Goal: Find specific page/section: Find specific page/section

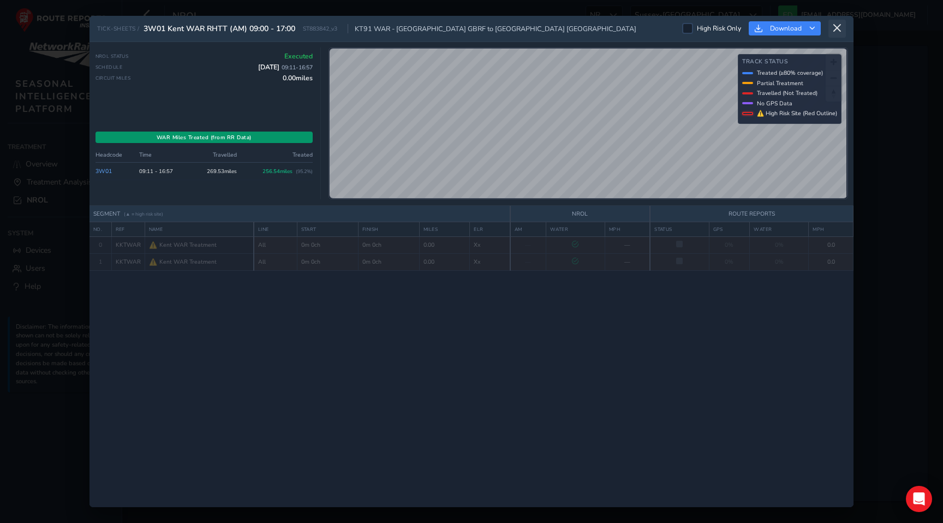
click at [836, 24] on icon at bounding box center [837, 28] width 10 height 10
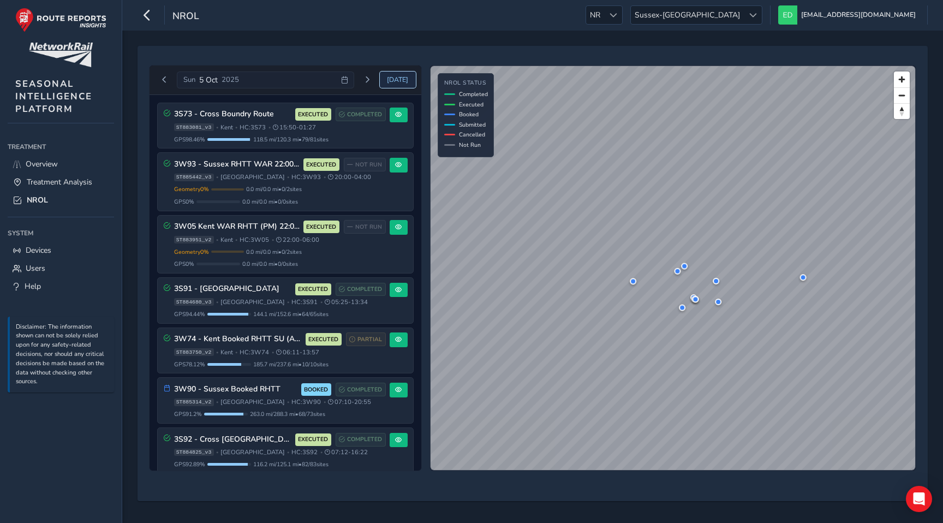
click at [394, 82] on span "[DATE]" at bounding box center [397, 79] width 21 height 9
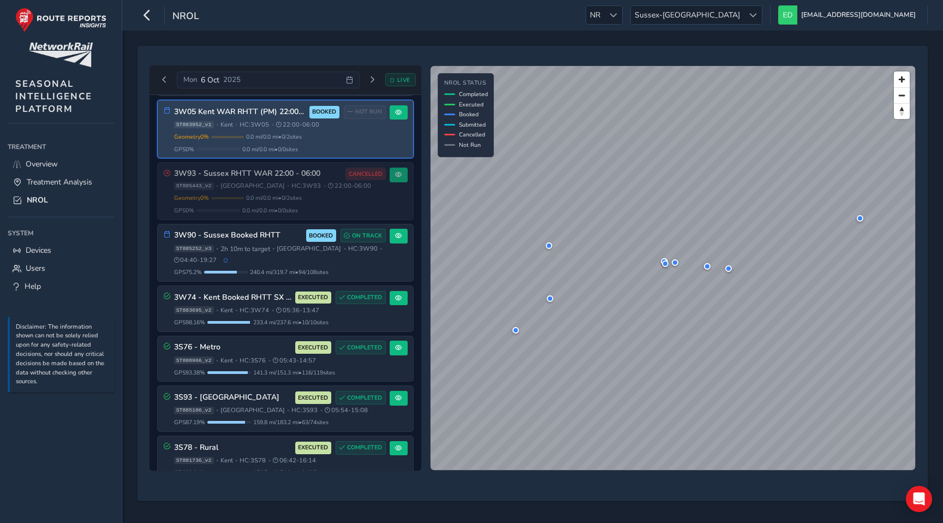
scroll to position [104, 0]
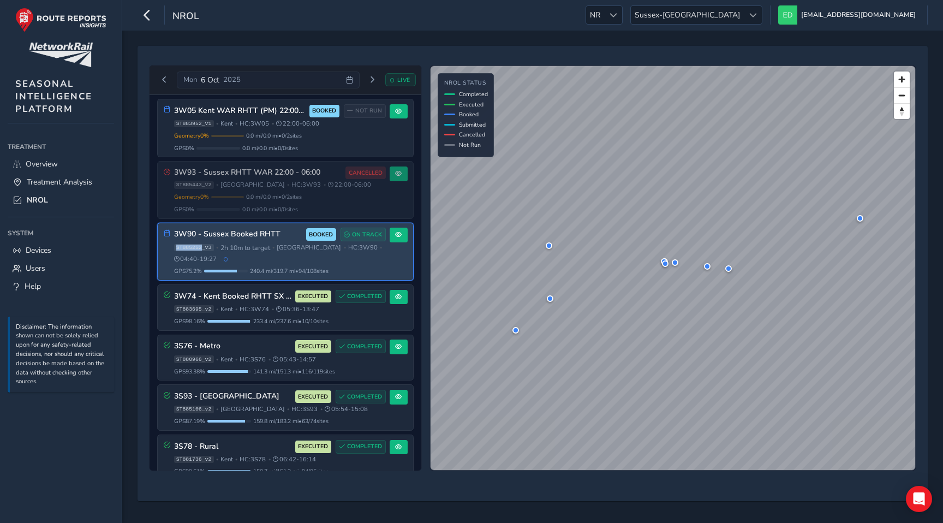
drag, startPoint x: 201, startPoint y: 248, endPoint x: 175, endPoint y: 248, distance: 26.2
click at [175, 248] on span "ST885252_v3" at bounding box center [194, 248] width 40 height 8
copy span "ST885252"
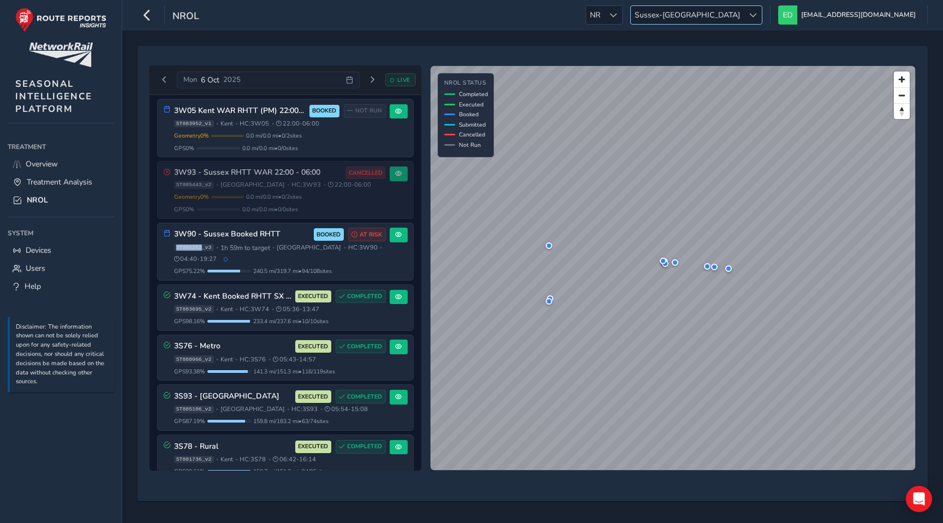
click at [743, 12] on span "Sussex-[GEOGRAPHIC_DATA]" at bounding box center [687, 15] width 113 height 18
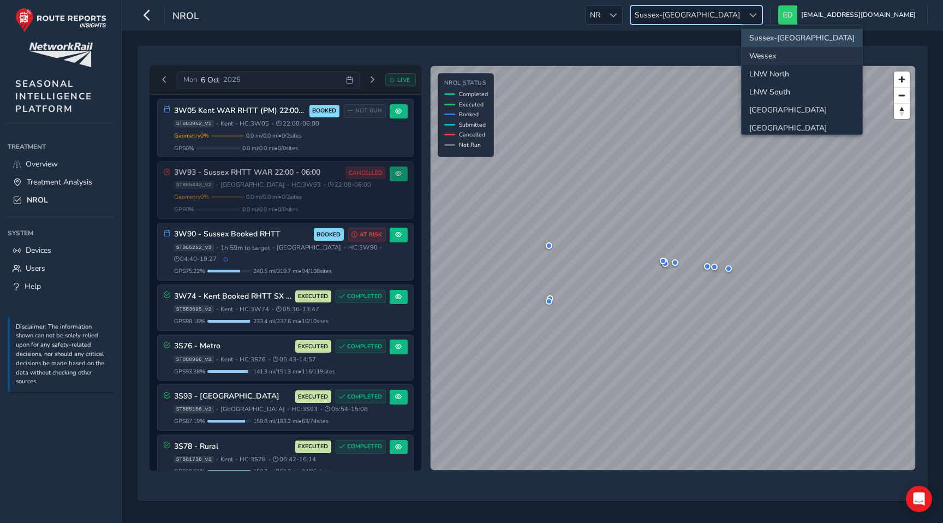
click at [766, 53] on li "Wessex" at bounding box center [801, 56] width 121 height 18
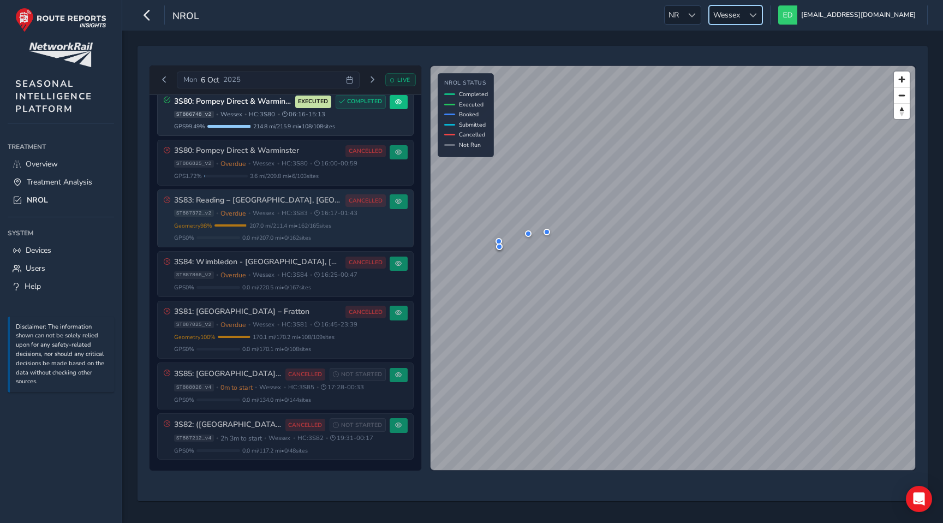
scroll to position [0, 0]
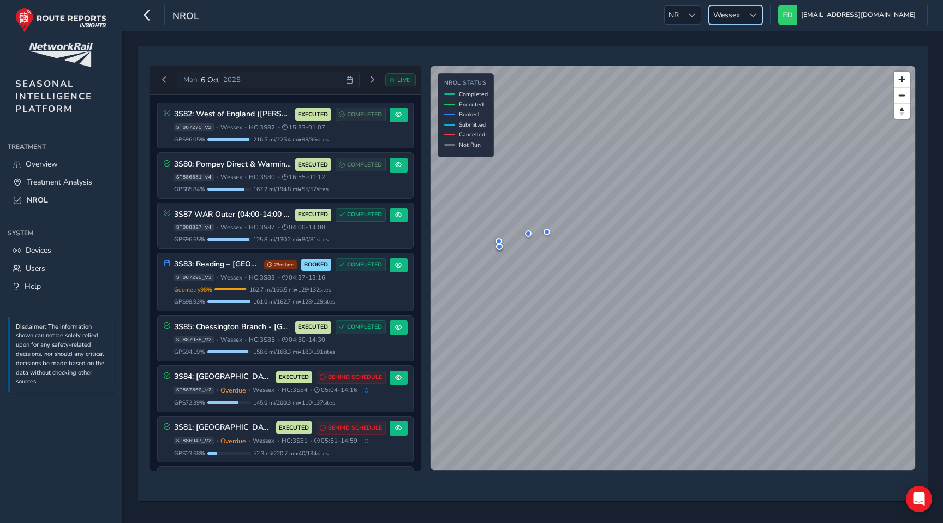
click at [743, 16] on span "Wessex" at bounding box center [726, 15] width 34 height 18
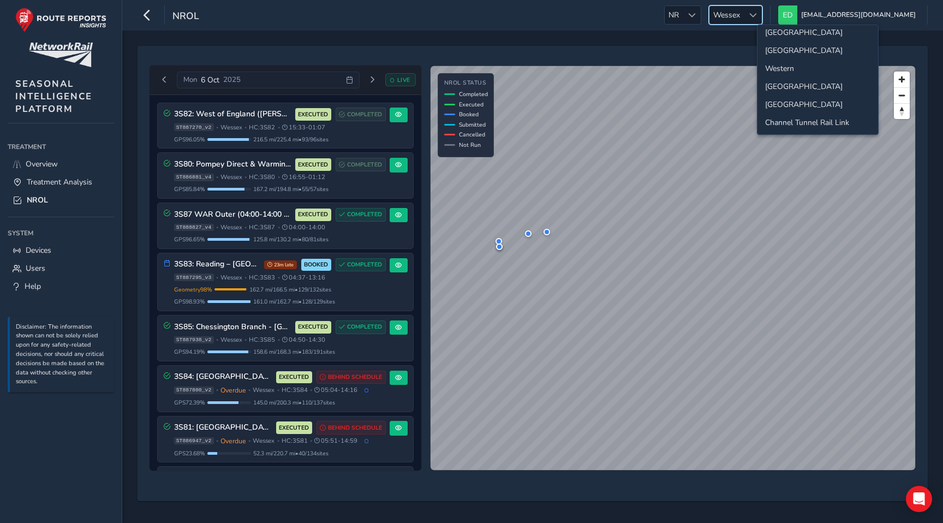
scroll to position [84, 0]
click at [784, 81] on li "[GEOGRAPHIC_DATA]" at bounding box center [817, 80] width 121 height 18
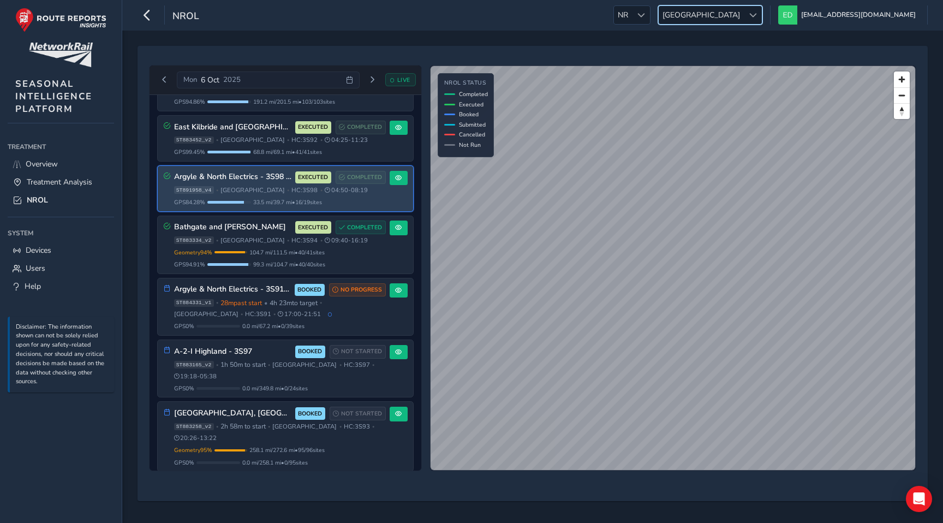
scroll to position [231, 0]
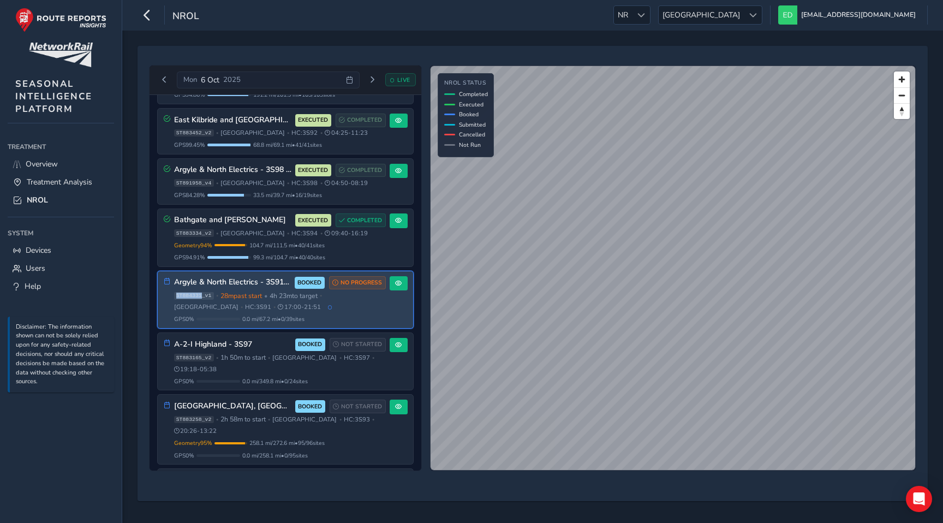
drag, startPoint x: 202, startPoint y: 294, endPoint x: 175, endPoint y: 293, distance: 27.3
click at [175, 293] on span "ST884331_v1" at bounding box center [194, 296] width 40 height 8
copy span "ST884331"
